Goal: Check status

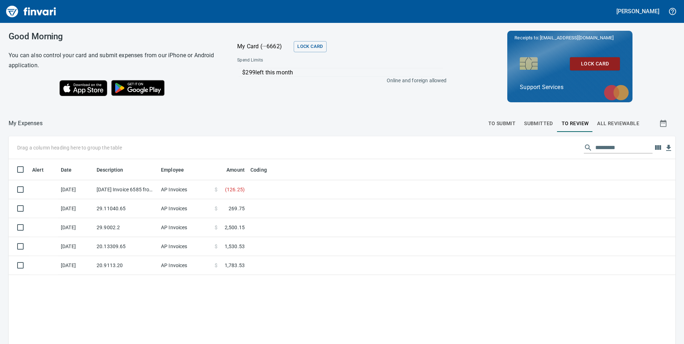
scroll to position [260, 655]
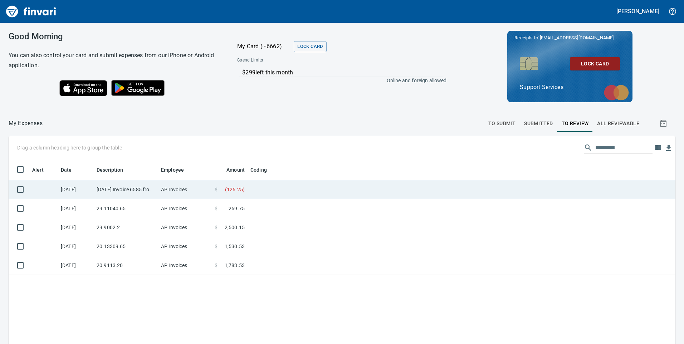
drag, startPoint x: 150, startPoint y: 189, endPoint x: 217, endPoint y: 184, distance: 67.1
click at [150, 189] on td "[DATE] Invoice 6585 from Mck Tool & Supply Inc (1-10644)" at bounding box center [126, 189] width 64 height 19
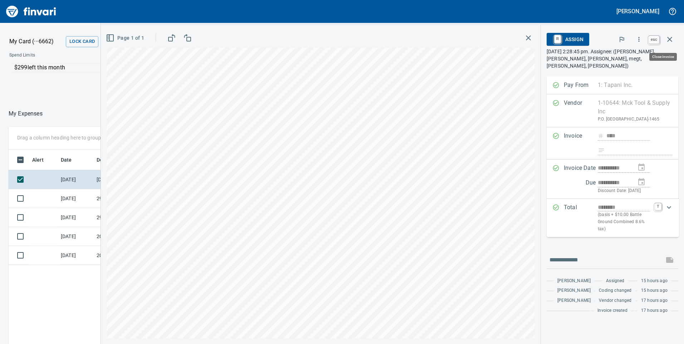
scroll to position [260, 477]
click at [669, 40] on icon "button" at bounding box center [669, 39] width 9 height 9
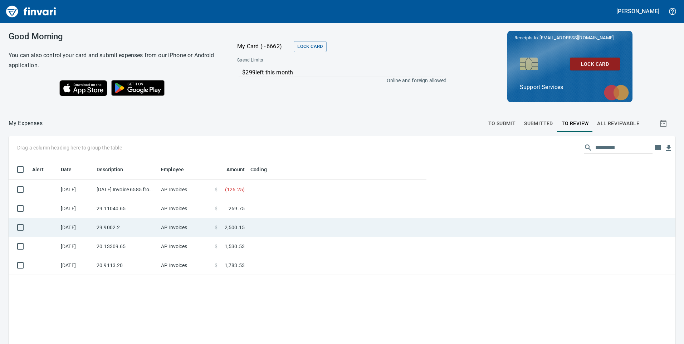
scroll to position [260, 656]
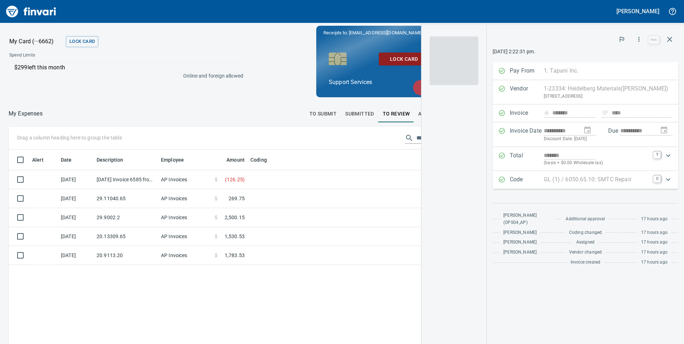
scroll to position [1, 1]
